Goal: Task Accomplishment & Management: Use online tool/utility

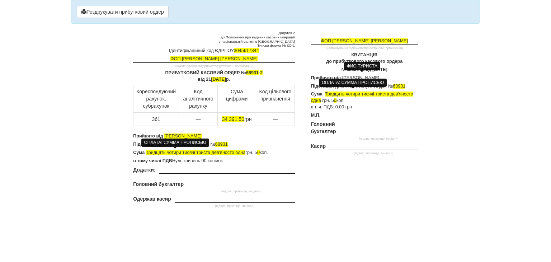
click at [320, 164] on div "ФОП [PERSON_NAME] [PERSON_NAME] (найменування підприємства (установи, організац…" at bounding box center [361, 103] width 123 height 145
click at [259, 72] on p "ПРИБУТКОВИЙ КАСОВИЙ ОРДЕР № 68931 - 2 від [DATE]" at bounding box center [213, 76] width 161 height 13
click at [264, 71] on p "ПРИБУТКОВИЙ КАСОВИЙ ОРДЕР № 68932 - 2 від [DATE]" at bounding box center [213, 76] width 161 height 13
click at [342, 69] on span "№ 68931-2" at bounding box center [353, 69] width 23 height 5
click at [359, 122] on td "(підпис, прізвище, ініціали)" at bounding box center [379, 132] width 78 height 22
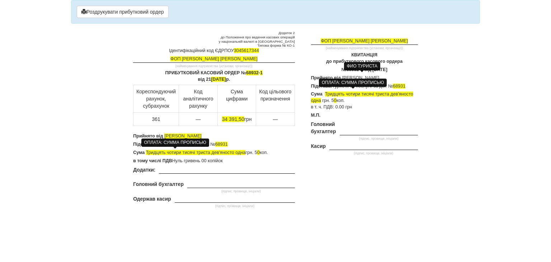
drag, startPoint x: 227, startPoint y: 135, endPoint x: 237, endPoint y: 136, distance: 10.1
click at [167, 134] on p "Прийнято від [PERSON_NAME]" at bounding box center [213, 136] width 161 height 6
click at [238, 136] on p "Прийнято від [PERSON_NAME]" at bounding box center [213, 136] width 161 height 6
click at [228, 144] on span "68931" at bounding box center [221, 144] width 13 height 5
click at [407, 84] on p "Підстава: Туристичні послуги за дог. № 68931" at bounding box center [364, 86] width 107 height 6
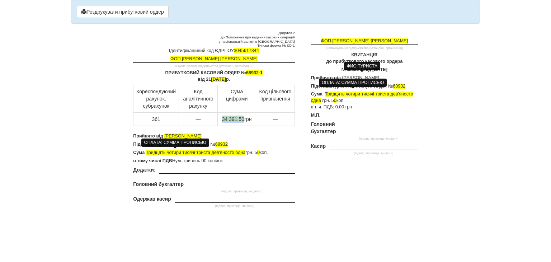
drag, startPoint x: 243, startPoint y: 117, endPoint x: 220, endPoint y: 118, distance: 22.6
click at [220, 118] on td "34 391,50 грн" at bounding box center [236, 118] width 38 height 13
click at [182, 152] on span "Тридцять чотири тисячі триста дев'яносто одна" at bounding box center [196, 152] width 100 height 5
click at [228, 152] on span "Тридцять тисяч триста дев'яносто одна" at bounding box center [187, 152] width 83 height 5
drag, startPoint x: 214, startPoint y: 152, endPoint x: 146, endPoint y: 150, distance: 67.8
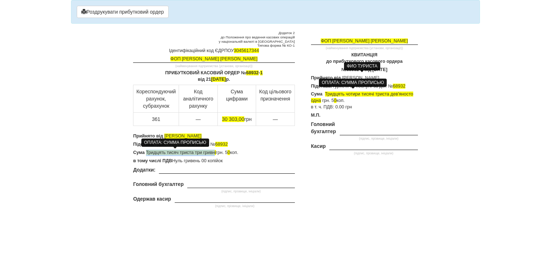
click at [146, 150] on span "Тридцять тисяч триста три гривні" at bounding box center [181, 152] width 70 height 5
copy span "Тридцять тисяч триста три гривн"
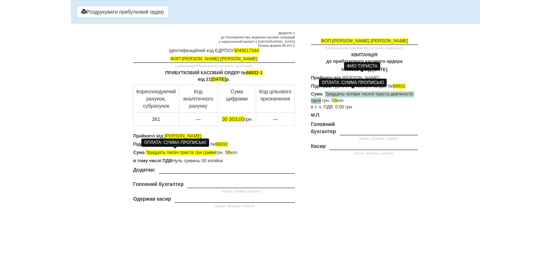
drag, startPoint x: 321, startPoint y: 99, endPoint x: 326, endPoint y: 94, distance: 6.6
click at [326, 94] on p "Сума Тридцять чотири тисячі триста дев'яносто одна грн. 5 0 коп. в т. ч. ПДВ: 0…" at bounding box center [364, 100] width 107 height 19
click at [217, 151] on p "Сума Тридцять тисяч триста три гривні грн. 5 0 коп." at bounding box center [213, 153] width 161 height 6
click at [215, 151] on span "Тридцять тисяч триста три гривні" at bounding box center [181, 152] width 70 height 5
click at [396, 94] on p "Сума Тридцять тисяч триста три гривні грн. 5 0 коп. в т. ч. ПДВ: 0.00 грн" at bounding box center [364, 100] width 107 height 19
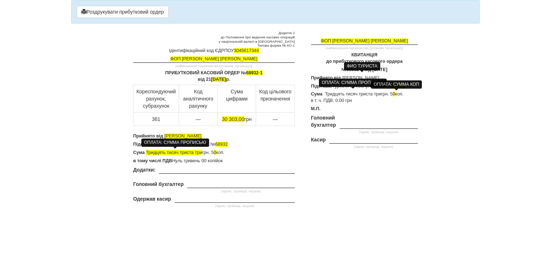
click at [395, 94] on span "0" at bounding box center [394, 93] width 3 height 5
drag, startPoint x: 229, startPoint y: 134, endPoint x: 164, endPoint y: 132, distance: 65.0
click at [164, 132] on div "Додаток 2 до Положення про ведення касових операцій у національній валюті в [GE…" at bounding box center [214, 120] width 172 height 179
drag, startPoint x: 405, startPoint y: 77, endPoint x: 342, endPoint y: 75, distance: 63.2
click at [342, 75] on span "[PERSON_NAME]" at bounding box center [360, 77] width 37 height 5
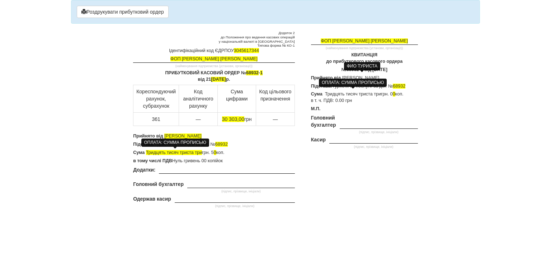
click at [229, 135] on p "Прийнято від [PERSON_NAME]" at bounding box center [213, 136] width 161 height 6
drag, startPoint x: 221, startPoint y: 135, endPoint x: 165, endPoint y: 137, distance: 56.0
click at [165, 137] on body "× Деякі поля не заповнено Ми підсвітили порожні поля червоним кольором. Ви може…" at bounding box center [275, 131] width 551 height 262
copy span "[PERSON_NAME]"
drag, startPoint x: 406, startPoint y: 76, endPoint x: 345, endPoint y: 78, distance: 60.3
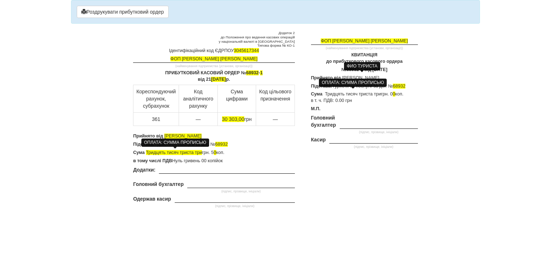
click at [342, 77] on body "× Деякі поля не заповнено Ми підсвітили порожні поля червоним кольором. Ви може…" at bounding box center [275, 131] width 551 height 262
drag, startPoint x: 345, startPoint y: 78, endPoint x: 317, endPoint y: 178, distance: 104.0
click at [317, 178] on div "Додаток 2 до Положення про ведення касових операцій у національній валюті в [GE…" at bounding box center [276, 120] width 296 height 179
drag, startPoint x: 405, startPoint y: 77, endPoint x: 343, endPoint y: 74, distance: 61.8
click at [343, 74] on div "ФОП [PERSON_NAME] [PERSON_NAME] (найменування підприємства (установи, організац…" at bounding box center [361, 100] width 123 height 138
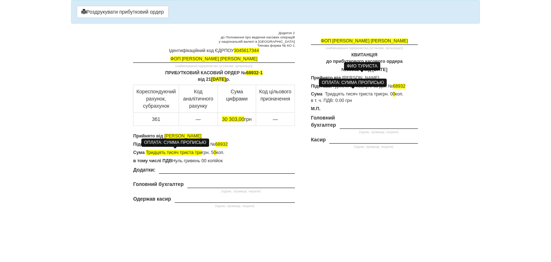
drag, startPoint x: 345, startPoint y: 76, endPoint x: 324, endPoint y: 180, distance: 105.3
click at [324, 180] on div "Додаток 2 до Положення про ведення касових операцій у національній валюті в [GE…" at bounding box center [276, 120] width 296 height 179
drag, startPoint x: 405, startPoint y: 77, endPoint x: 343, endPoint y: 76, distance: 61.7
click at [343, 76] on span "[PERSON_NAME]" at bounding box center [360, 77] width 37 height 5
click at [356, 173] on div "Додаток 2 до Положення про ведення касових операцій у національній валюті в [GE…" at bounding box center [276, 120] width 296 height 179
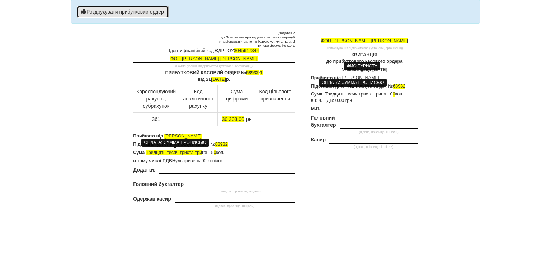
click at [133, 10] on button "Роздрукувати прибутковий ордер" at bounding box center [123, 12] width 92 height 12
click at [334, 226] on body "× Деякі поля не заповнено Ми підсвітили порожні поля червоним кольором. Ви може…" at bounding box center [275, 131] width 551 height 262
